Goal: Task Accomplishment & Management: Use online tool/utility

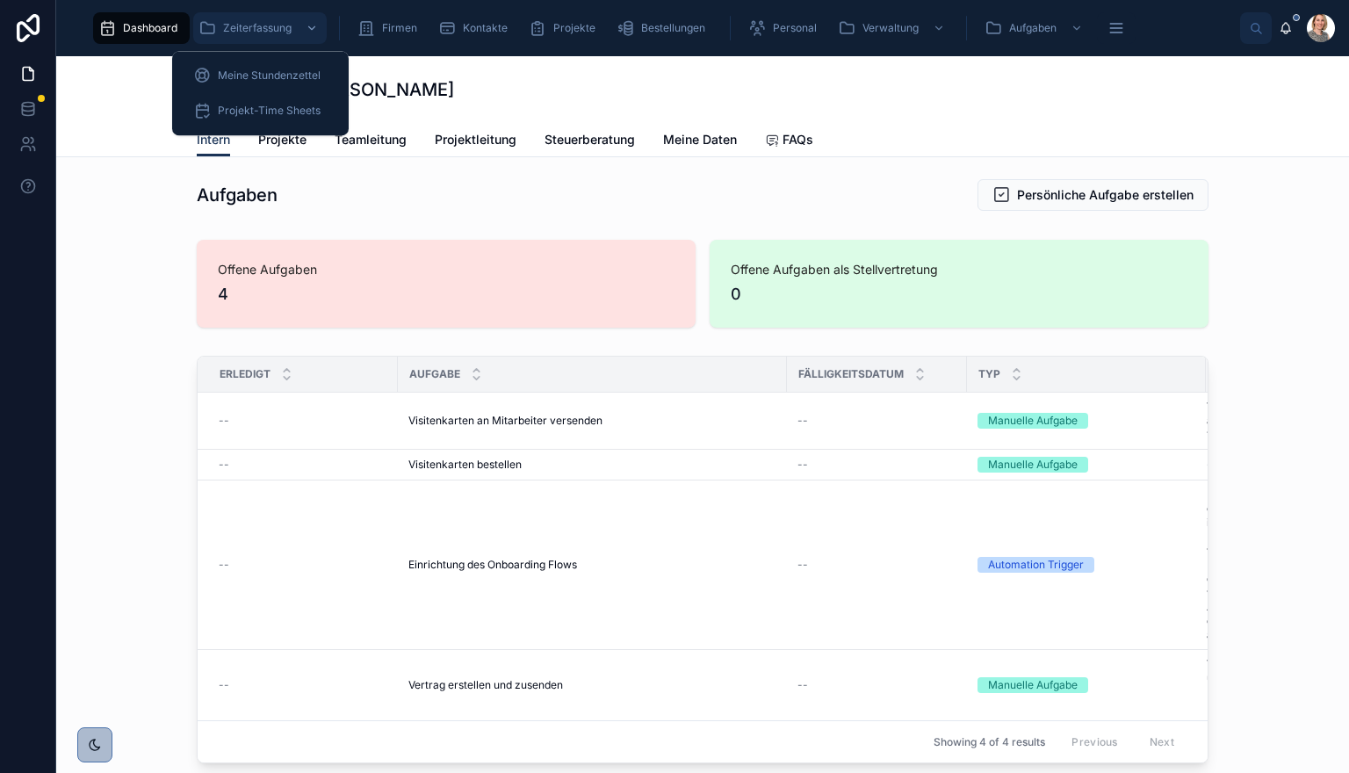
click at [256, 39] on div "Zeiterfassung" at bounding box center [259, 28] width 123 height 28
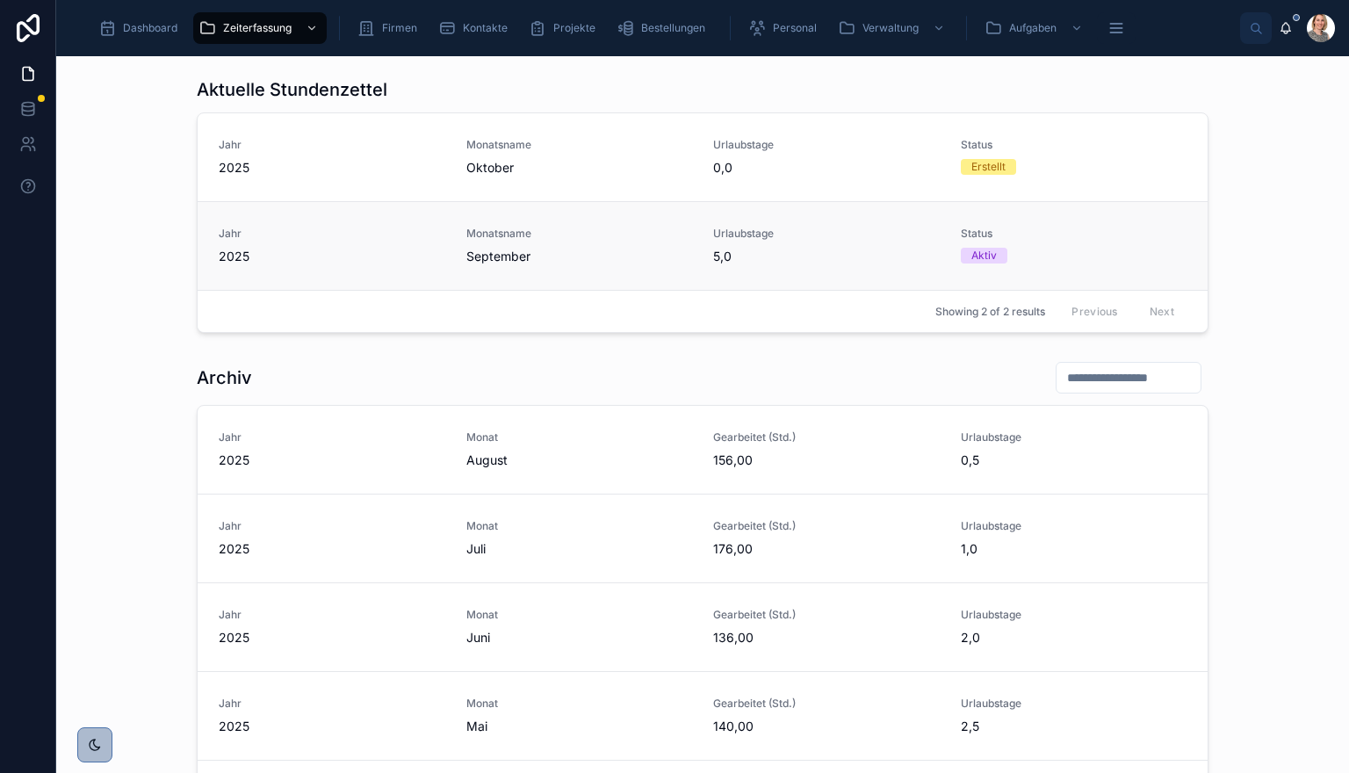
click at [476, 262] on span "September" at bounding box center [579, 257] width 227 height 18
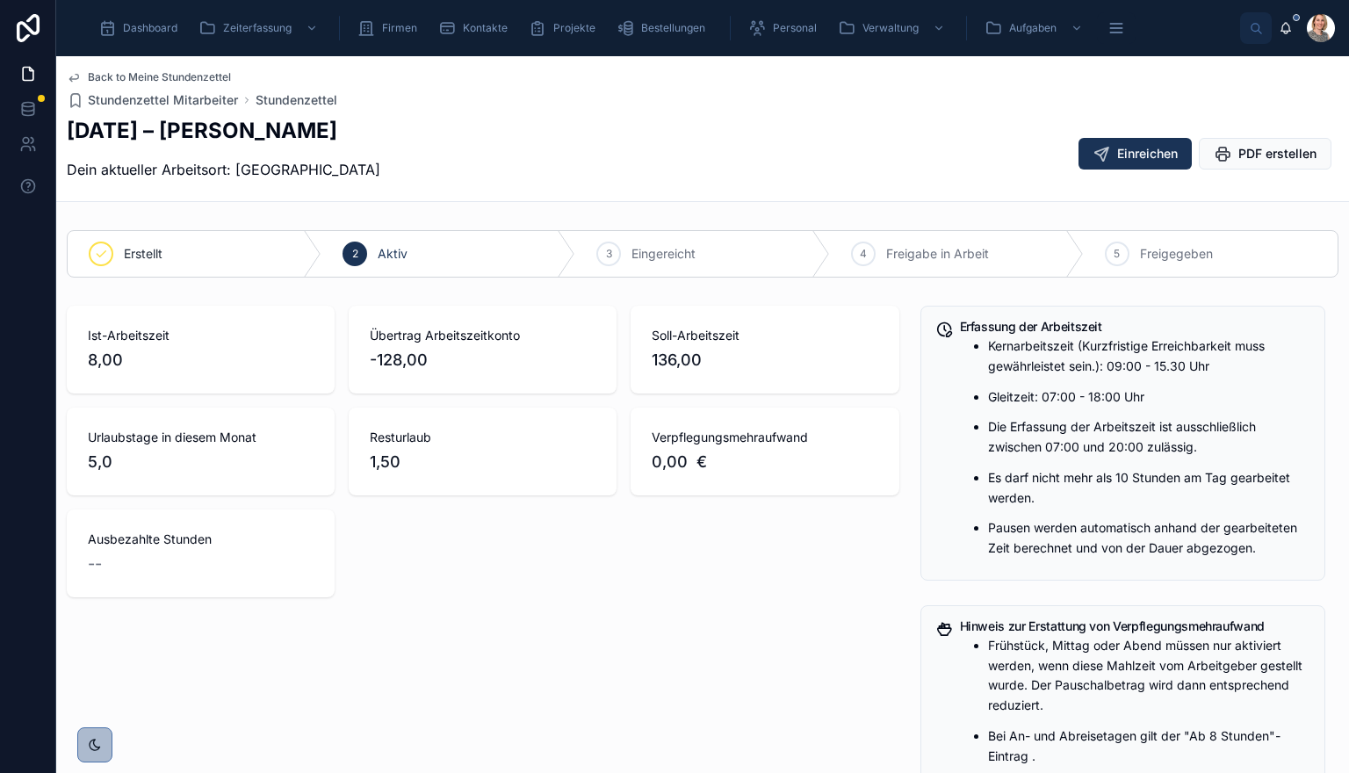
scroll to position [677, 0]
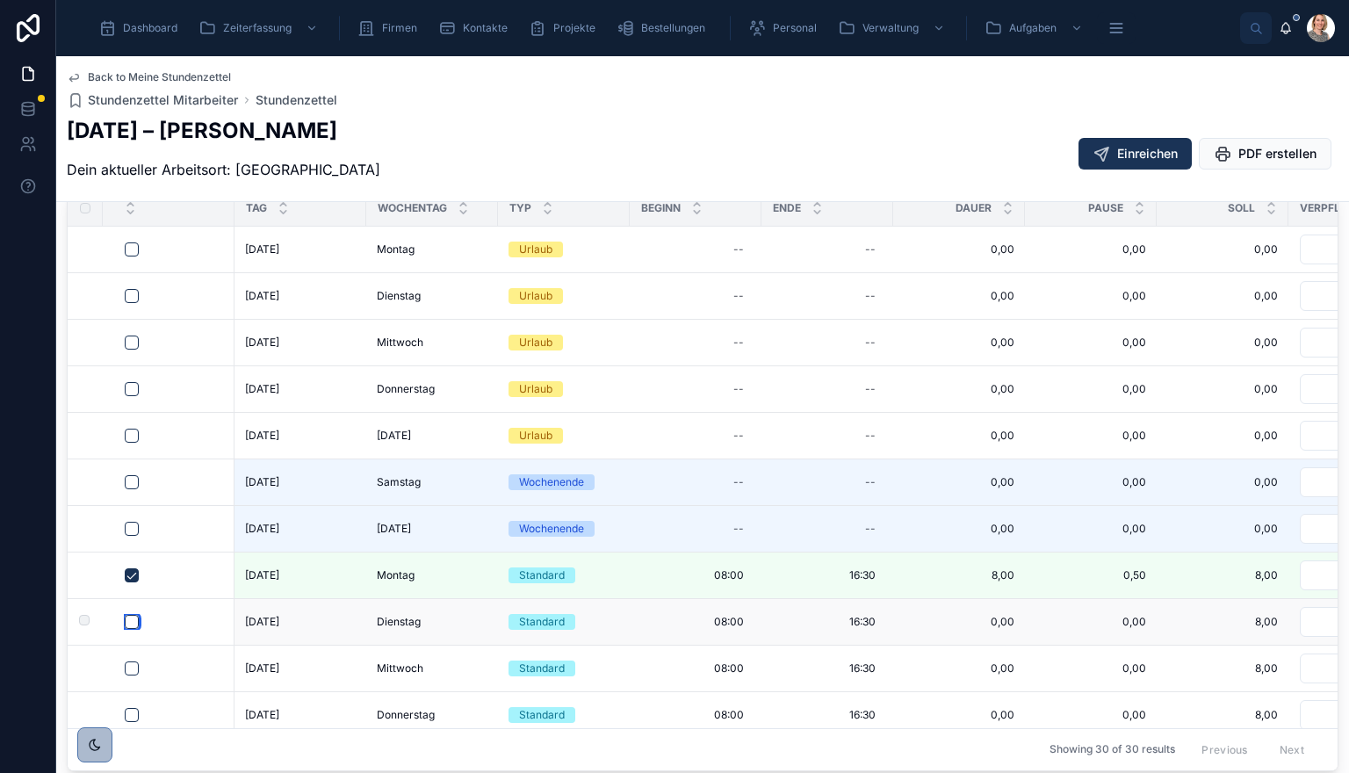
click at [134, 615] on button "button" at bounding box center [132, 622] width 14 height 14
